Goal: Task Accomplishment & Management: Use online tool/utility

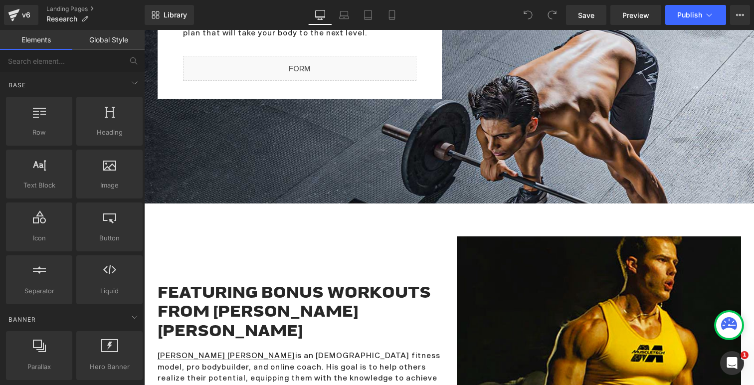
scroll to position [2318, 0]
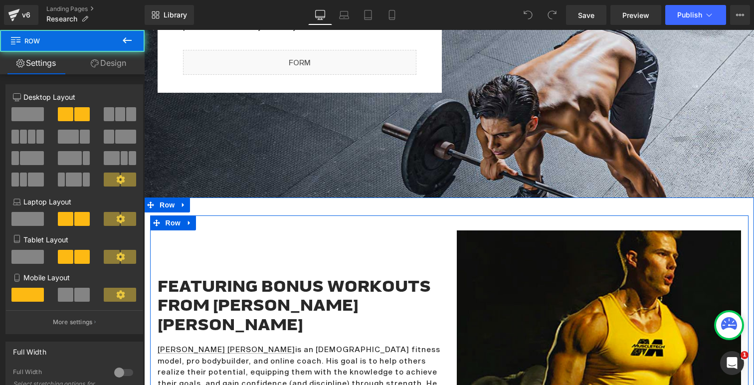
click at [317, 215] on div "FEATURING BONUS WORKOUTS FROM [PERSON_NAME] [PERSON_NAME] Heading [PERSON_NAME]…" at bounding box center [449, 367] width 598 height 304
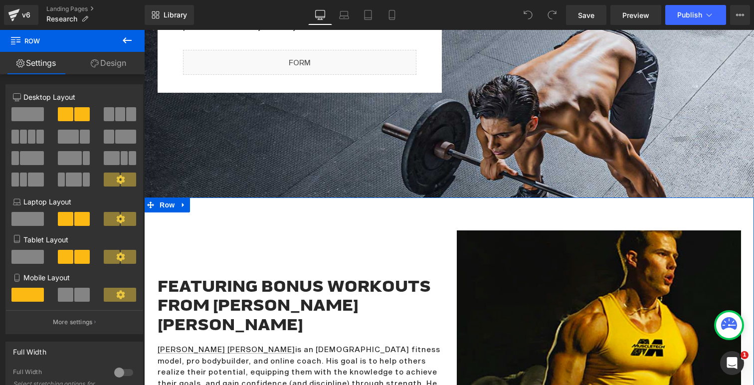
click at [310, 197] on div "FEATURING BONUS WORKOUTS FROM [PERSON_NAME] [PERSON_NAME] Heading [PERSON_NAME]…" at bounding box center [449, 367] width 610 height 340
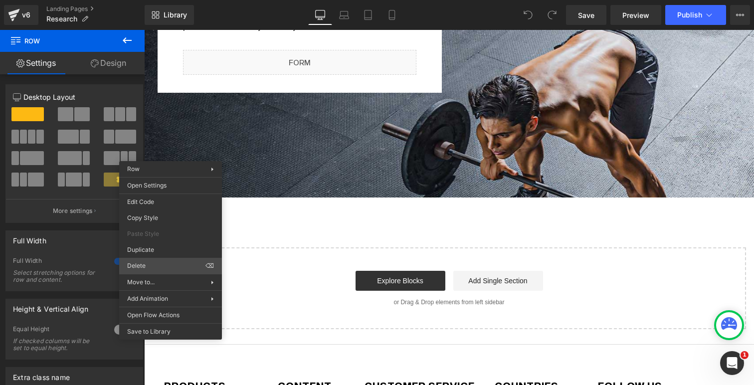
scroll to position [2890, 610]
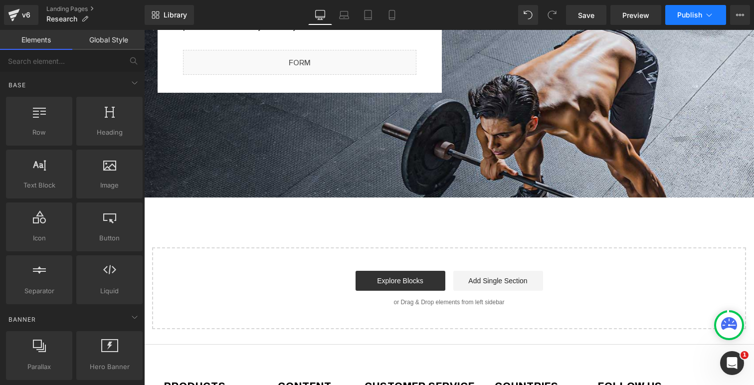
click at [687, 21] on button "Publish" at bounding box center [695, 15] width 61 height 20
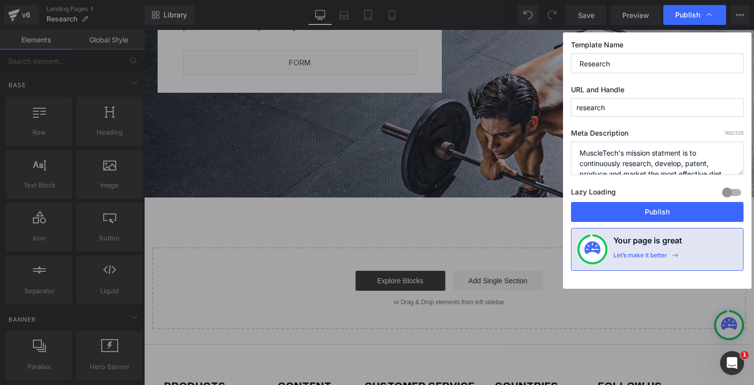
drag, startPoint x: 646, startPoint y: 211, endPoint x: 661, endPoint y: 190, distance: 25.7
click at [660, 191] on div "Template Name Research URL and Handle research Meta Description 160 /320 Muscle…" at bounding box center [657, 160] width 188 height 256
click at [723, 192] on div at bounding box center [731, 192] width 24 height 16
click at [685, 213] on button "Publish" at bounding box center [657, 212] width 172 height 20
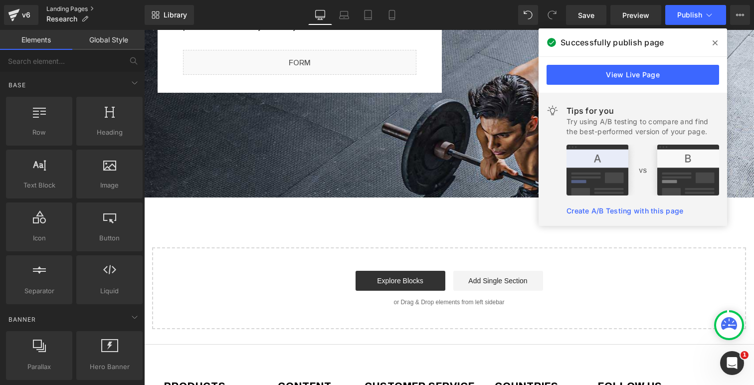
click at [62, 7] on link "Landing Pages" at bounding box center [95, 9] width 98 height 8
